Goal: Task Accomplishment & Management: Use online tool/utility

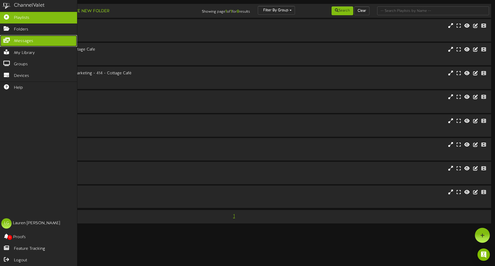
click at [10, 40] on icon at bounding box center [6, 40] width 13 height 4
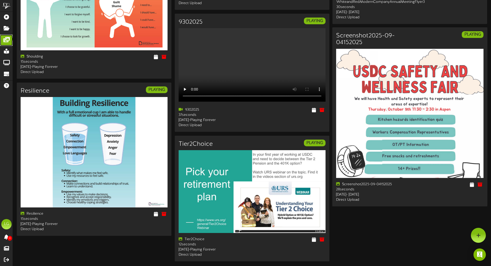
scroll to position [866, 0]
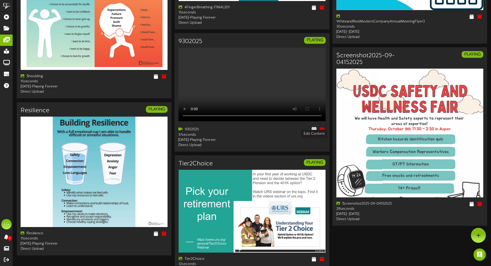
click at [316, 132] on icon at bounding box center [314, 130] width 5 height 6
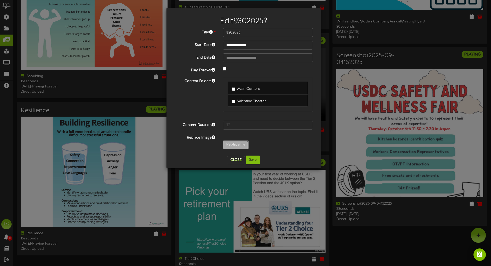
type input "**********"
type input "1072025"
type input "40"
click at [257, 159] on button "Save" at bounding box center [253, 160] width 14 height 9
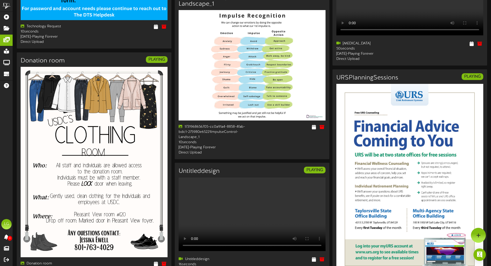
scroll to position [187, 0]
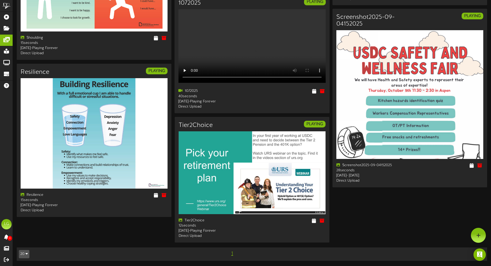
scroll to position [866, 0]
